Goal: Information Seeking & Learning: Learn about a topic

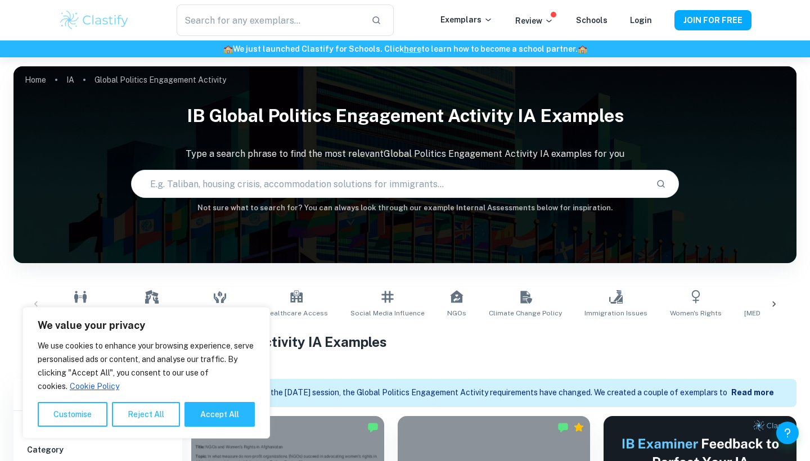
scroll to position [351, 0]
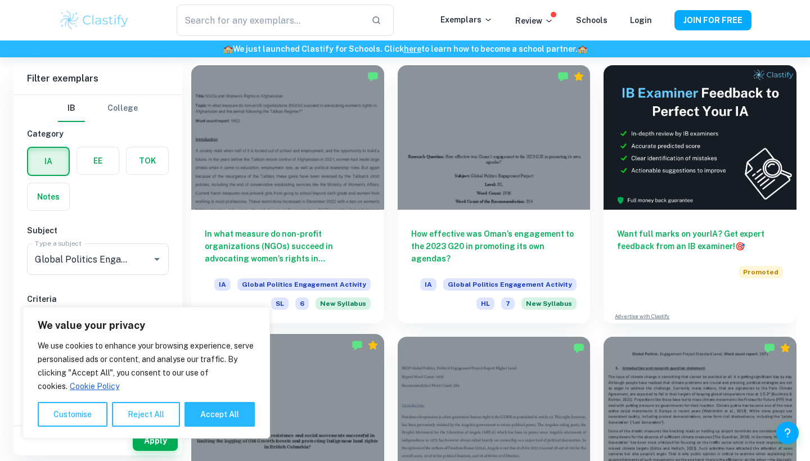
click at [223, 415] on button "Accept All" at bounding box center [219, 414] width 70 height 25
checkbox input "true"
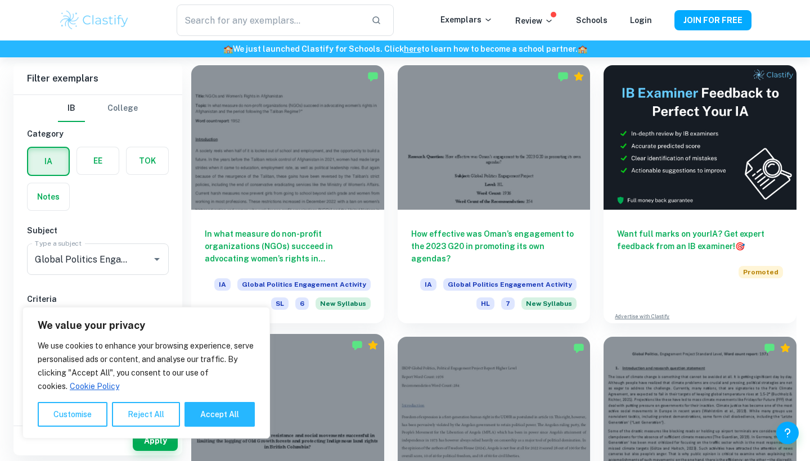
checkbox input "true"
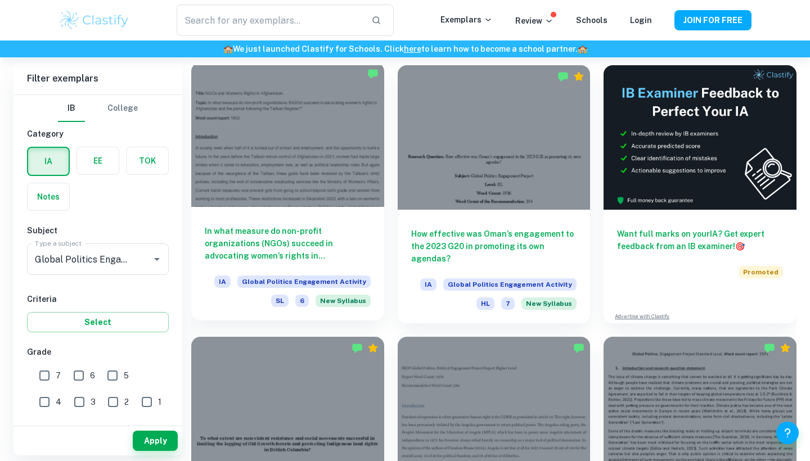
click at [282, 219] on div "In what measure do non-profit organizations (NGOs) succeed in advocating women’…" at bounding box center [287, 264] width 193 height 114
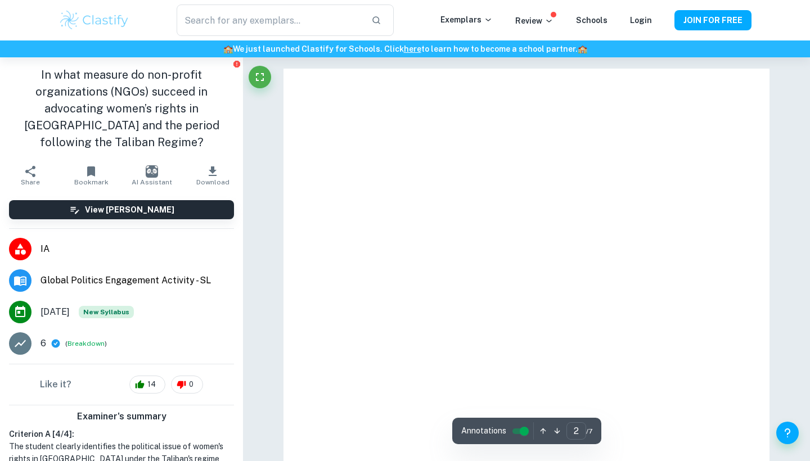
type input "1"
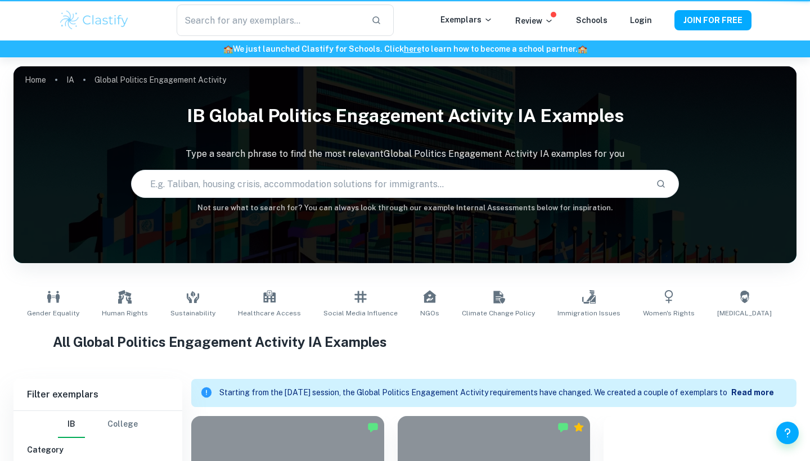
scroll to position [351, 0]
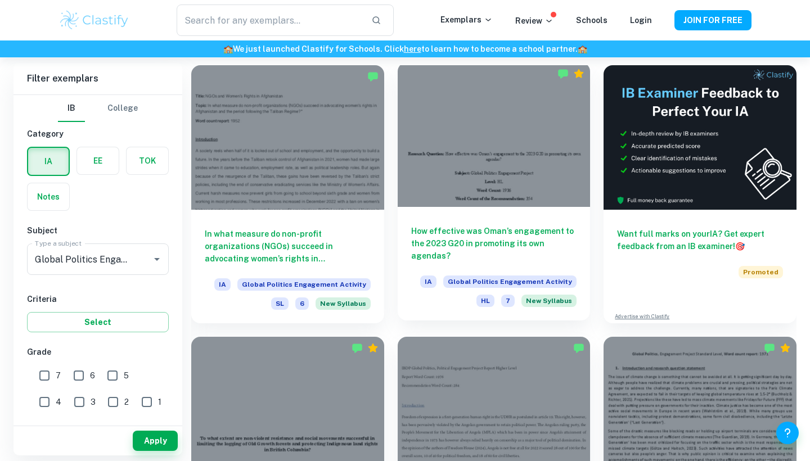
click at [484, 185] on div at bounding box center [494, 134] width 193 height 145
